Goal: Transaction & Acquisition: Obtain resource

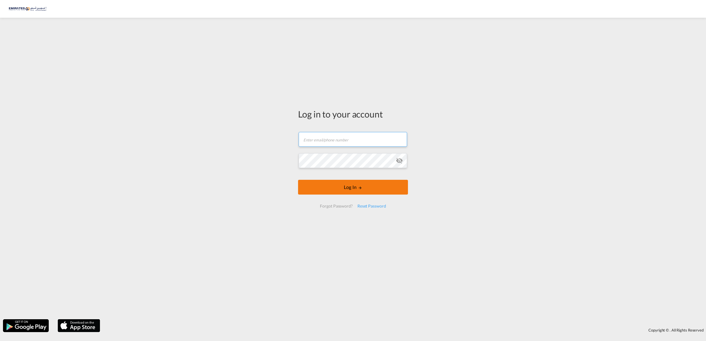
type input "[EMAIL_ADDRESS][DOMAIN_NAME]"
click at [354, 191] on button "Log In" at bounding box center [353, 187] width 110 height 15
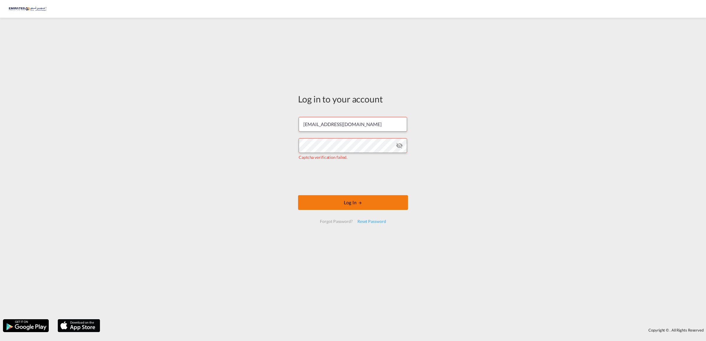
click at [356, 201] on button "Log In" at bounding box center [353, 202] width 110 height 15
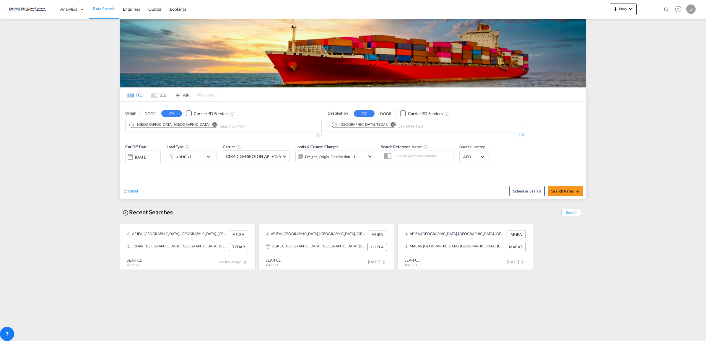
click at [212, 123] on md-icon "Remove" at bounding box center [214, 124] width 4 height 4
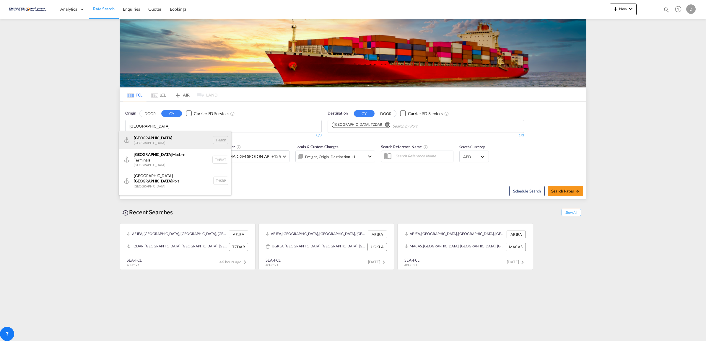
type input "[GEOGRAPHIC_DATA]"
click at [166, 145] on div "[GEOGRAPHIC_DATA] [GEOGRAPHIC_DATA] THBKK" at bounding box center [175, 140] width 112 height 18
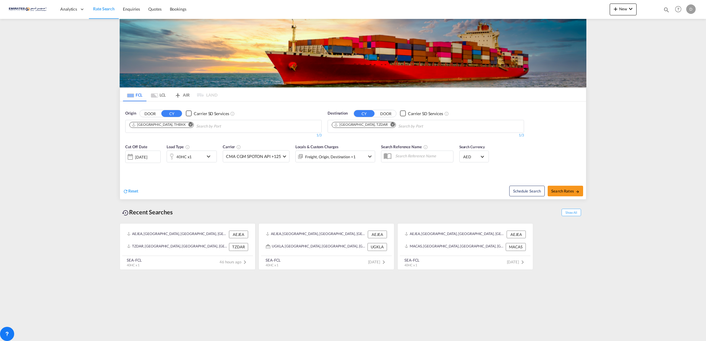
click at [391, 124] on md-icon "Remove" at bounding box center [393, 124] width 4 height 4
type input "ambar"
click at [368, 136] on div "[PERSON_NAME] [GEOGRAPHIC_DATA] TRAMB" at bounding box center [377, 140] width 112 height 18
click at [560, 195] on button "Search Rates" at bounding box center [565, 191] width 35 height 11
type input "THBKK to TRAMB / [DATE]"
